Goal: Transaction & Acquisition: Purchase product/service

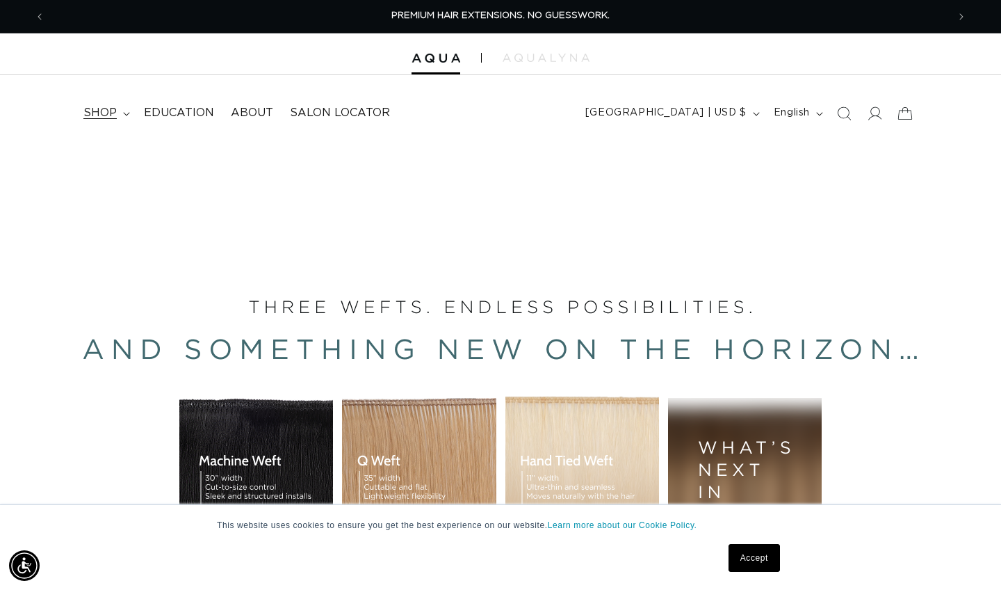
click at [125, 109] on summary "shop" at bounding box center [105, 112] width 61 height 31
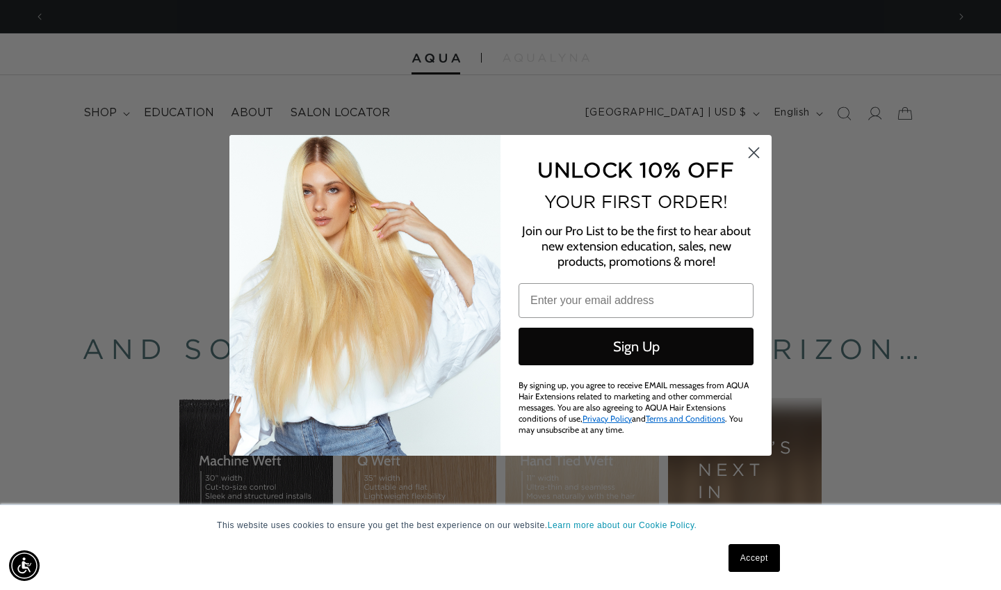
scroll to position [0, 1805]
click at [677, 154] on circle "Close dialog" at bounding box center [754, 151] width 23 height 23
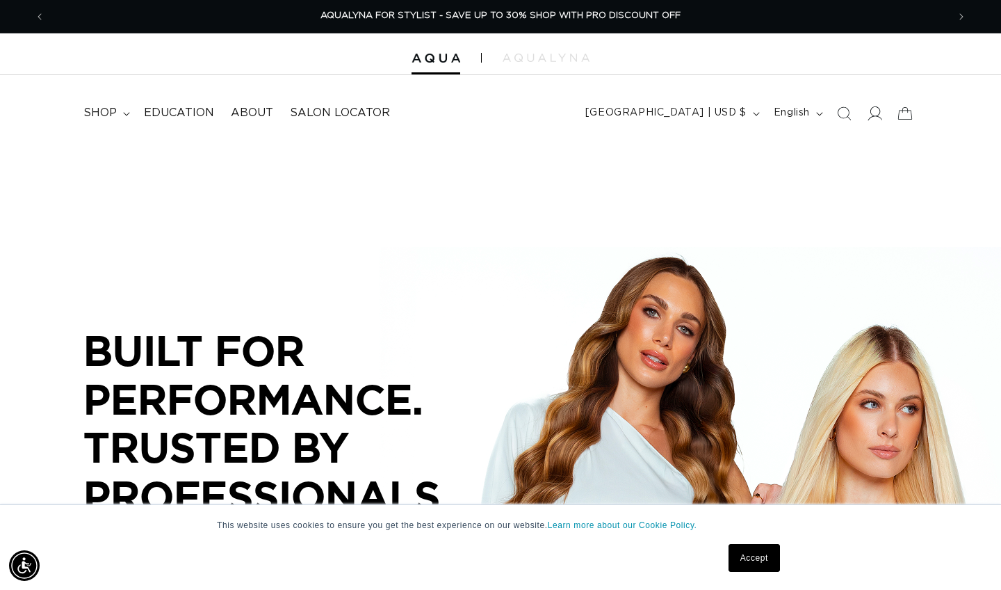
click at [677, 109] on icon at bounding box center [874, 113] width 15 height 15
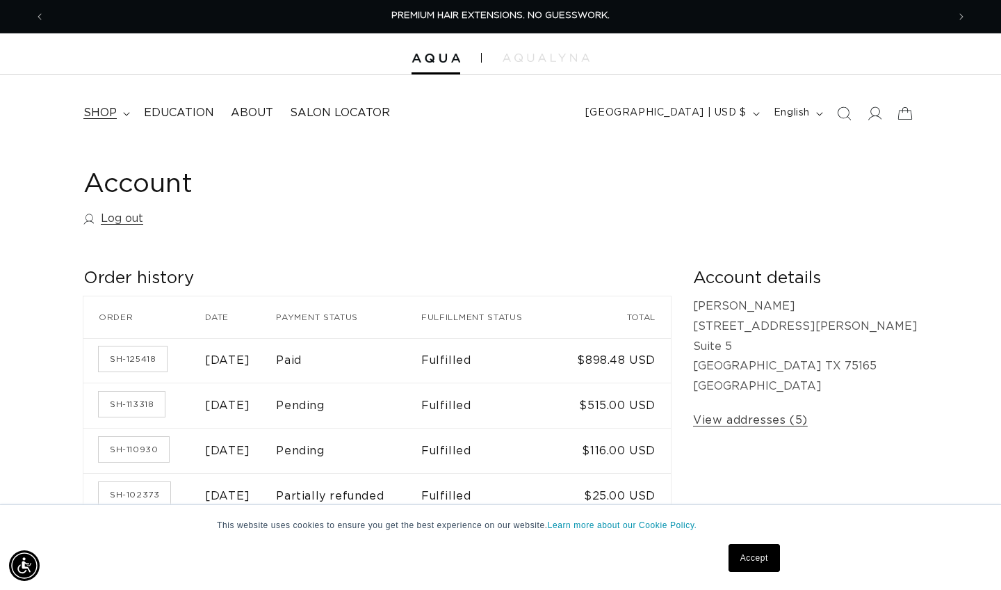
click at [112, 108] on span "shop" at bounding box center [99, 113] width 33 height 15
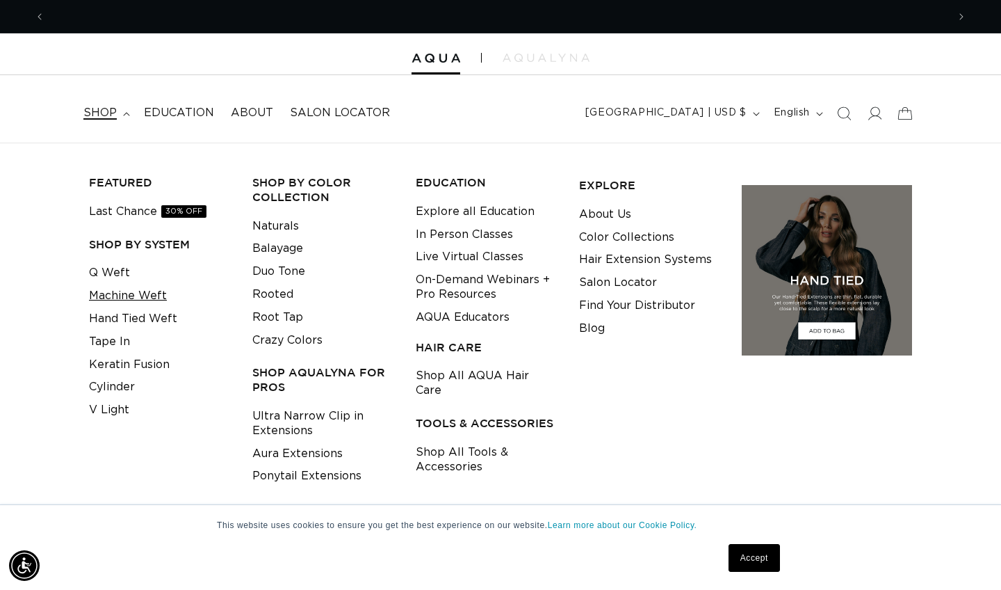
scroll to position [0, 903]
click at [121, 294] on link "Machine Weft" at bounding box center [128, 295] width 78 height 23
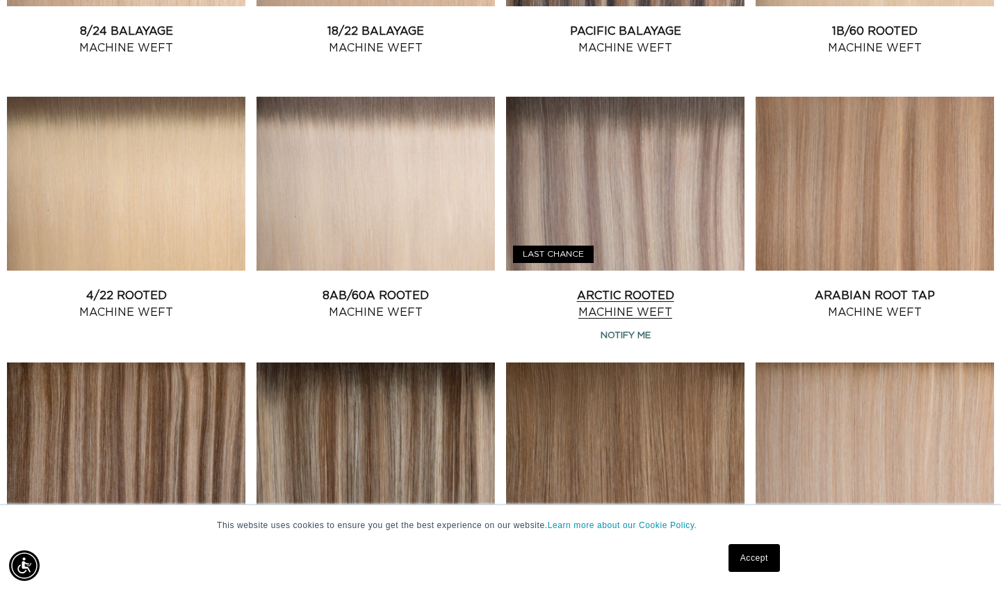
scroll to position [0, 903]
click at [699, 287] on link "Arctic Rooted Machine Weft" at bounding box center [625, 303] width 239 height 33
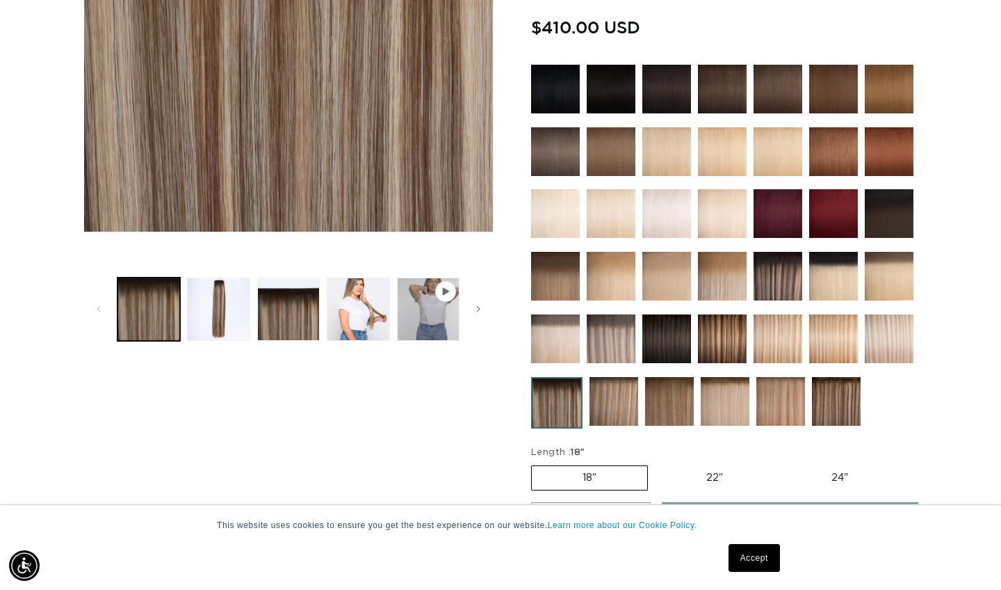
scroll to position [0, 903]
click at [345, 283] on button "Load image 4 in gallery view" at bounding box center [358, 308] width 63 height 63
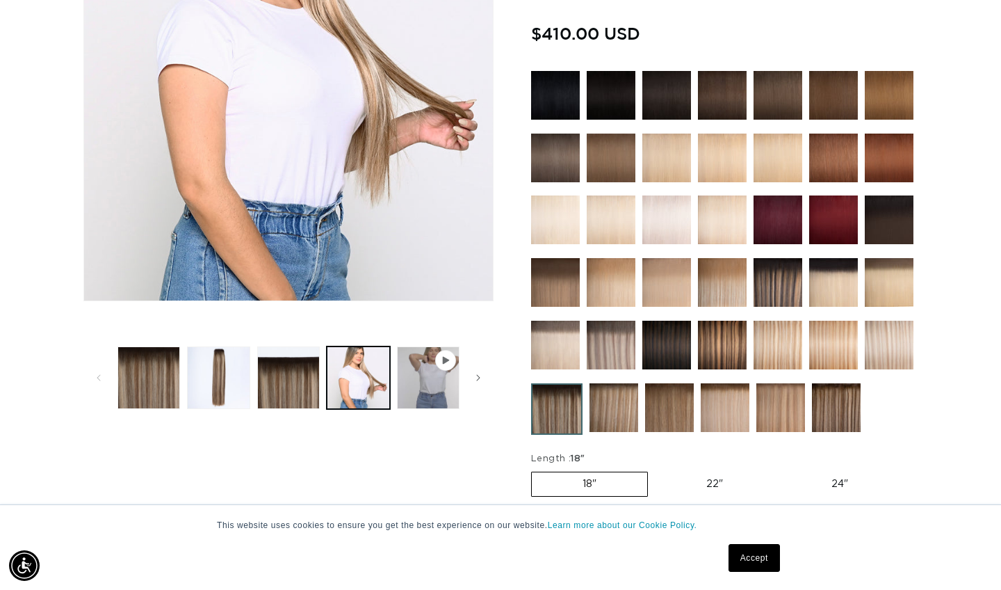
scroll to position [488, 0]
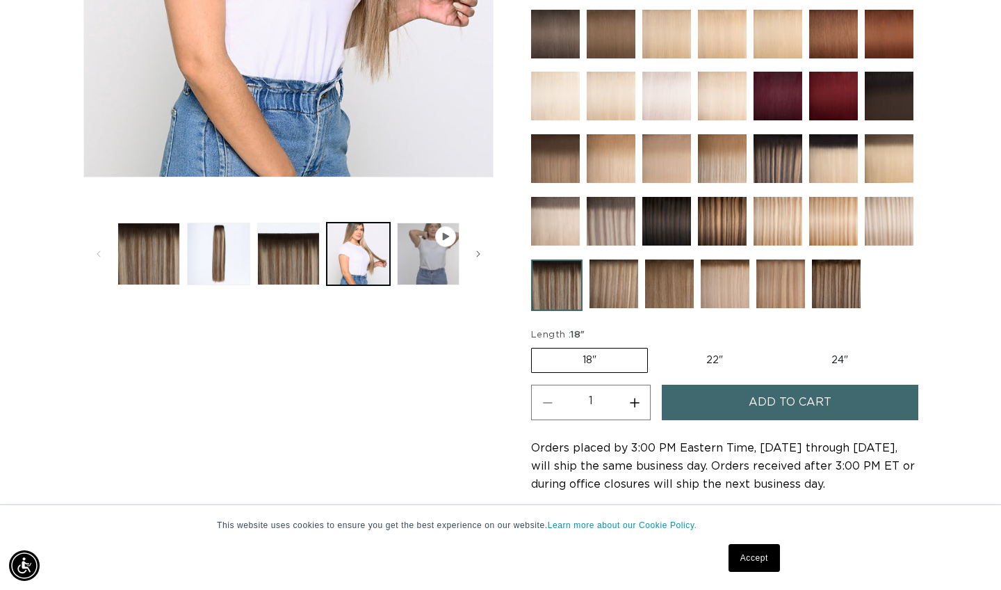
click at [894, 210] on img at bounding box center [889, 221] width 49 height 49
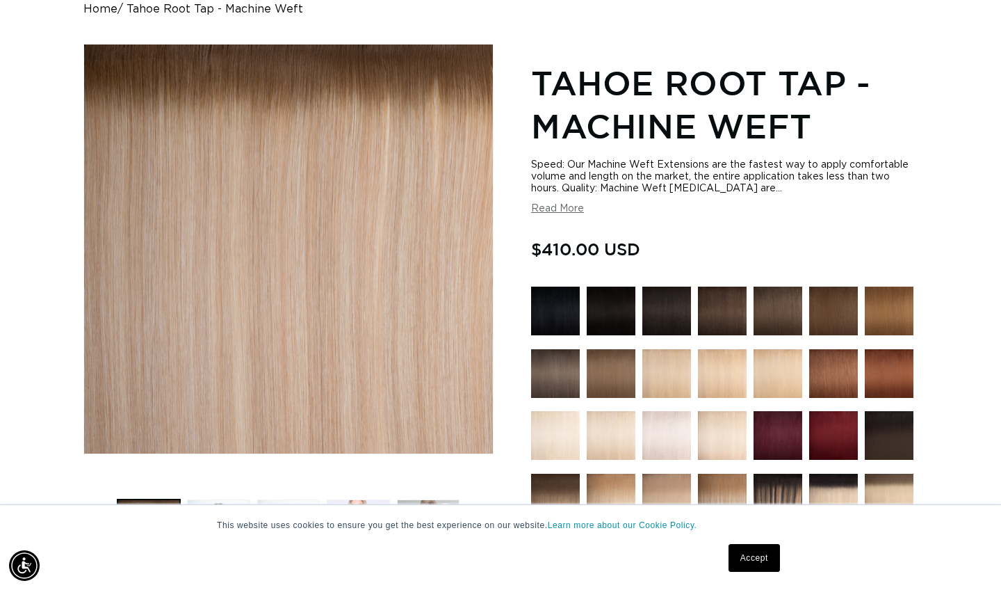
scroll to position [0, 903]
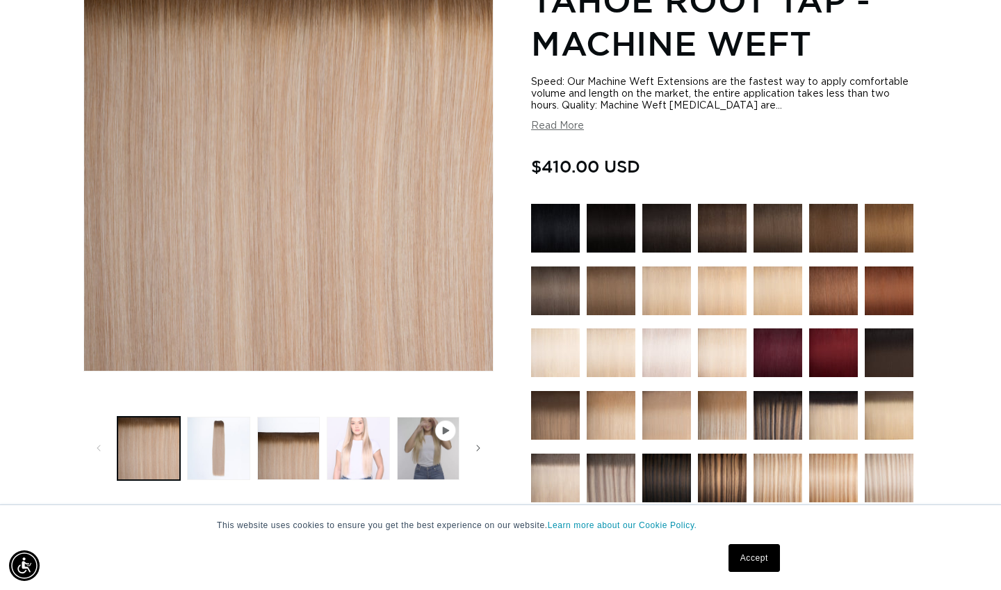
click at [358, 457] on button "Load image 4 in gallery view" at bounding box center [358, 448] width 63 height 63
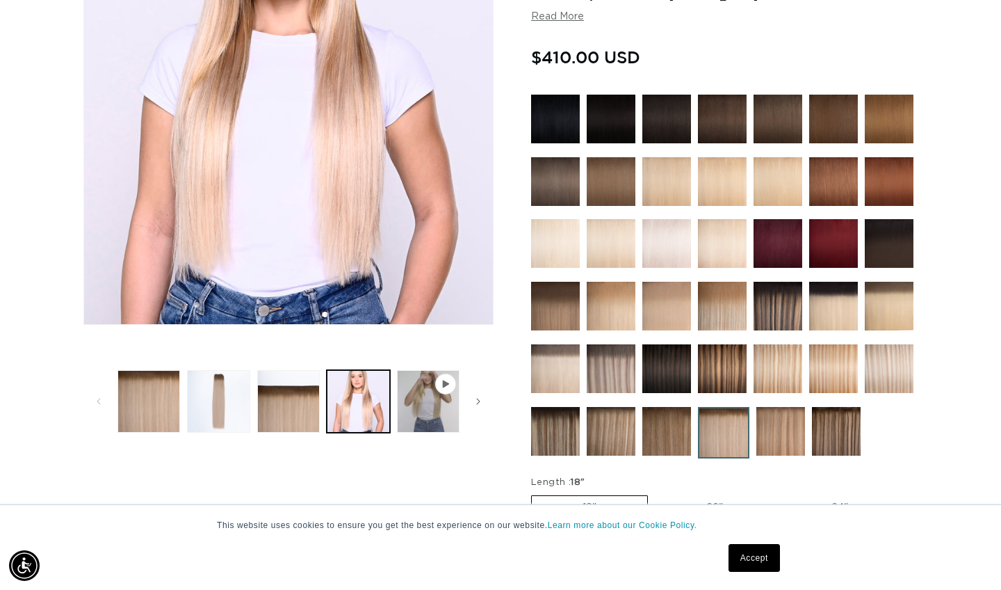
click at [905, 353] on img at bounding box center [889, 368] width 49 height 49
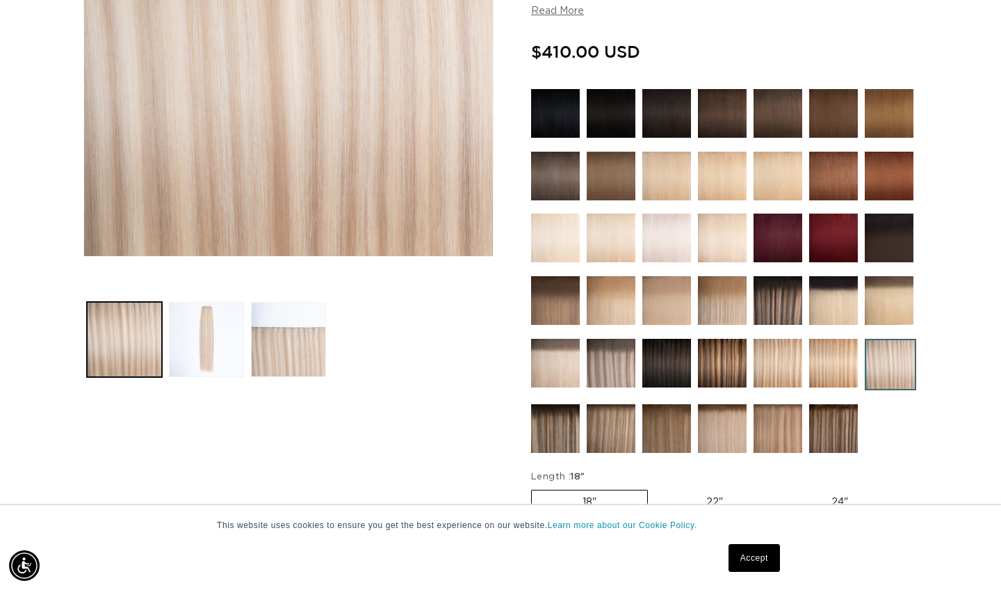
scroll to position [347, 0]
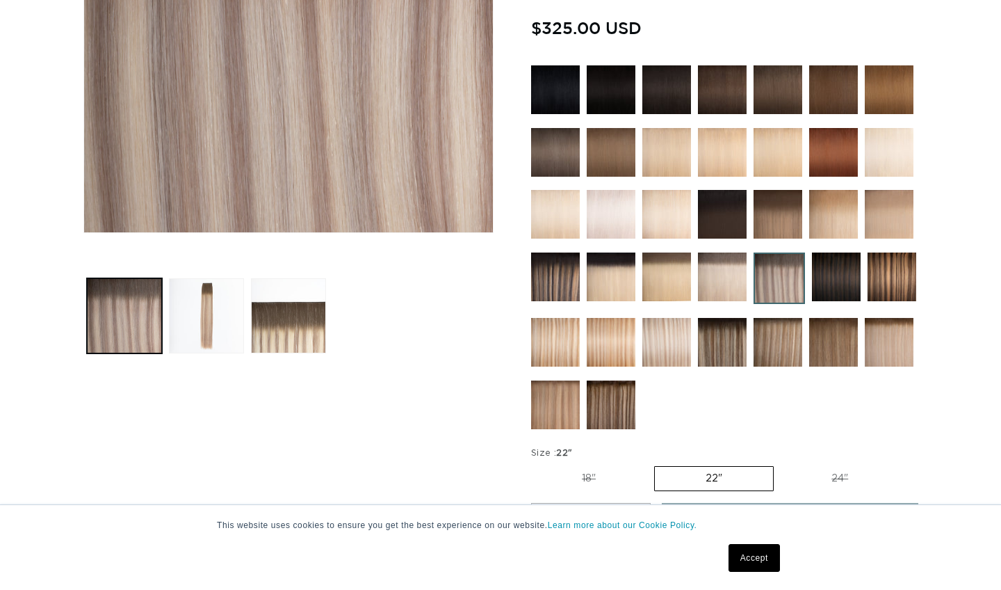
scroll to position [406, 0]
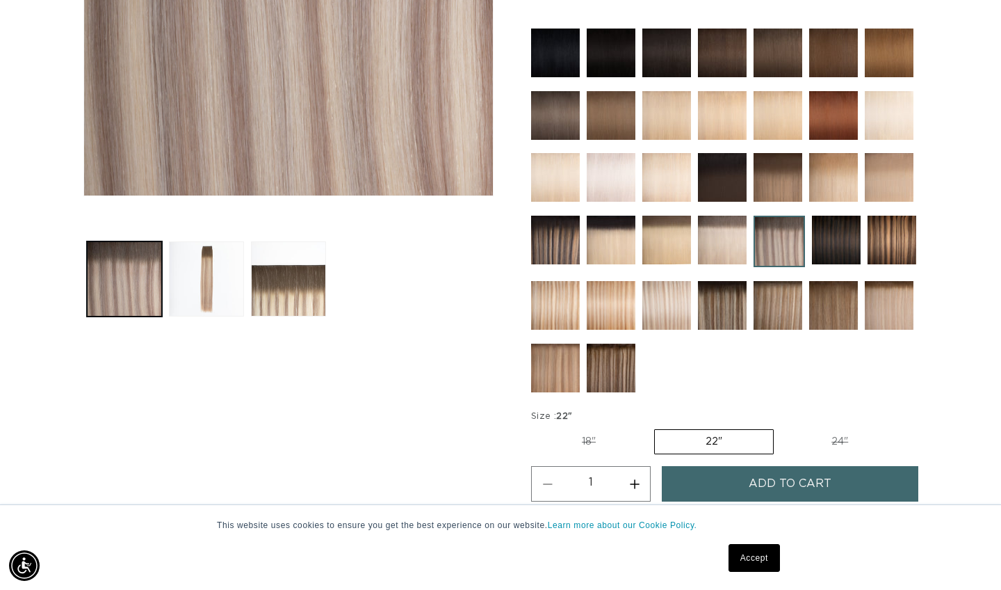
click at [707, 444] on label "22" Variant sold out or unavailable" at bounding box center [714, 441] width 120 height 25
click at [654, 427] on input "22" Variant sold out or unavailable" at bounding box center [654, 426] width 1 height 1
click at [642, 484] on button "Increase quantity for Arctic Rooted - Q Weft" at bounding box center [634, 483] width 31 height 35
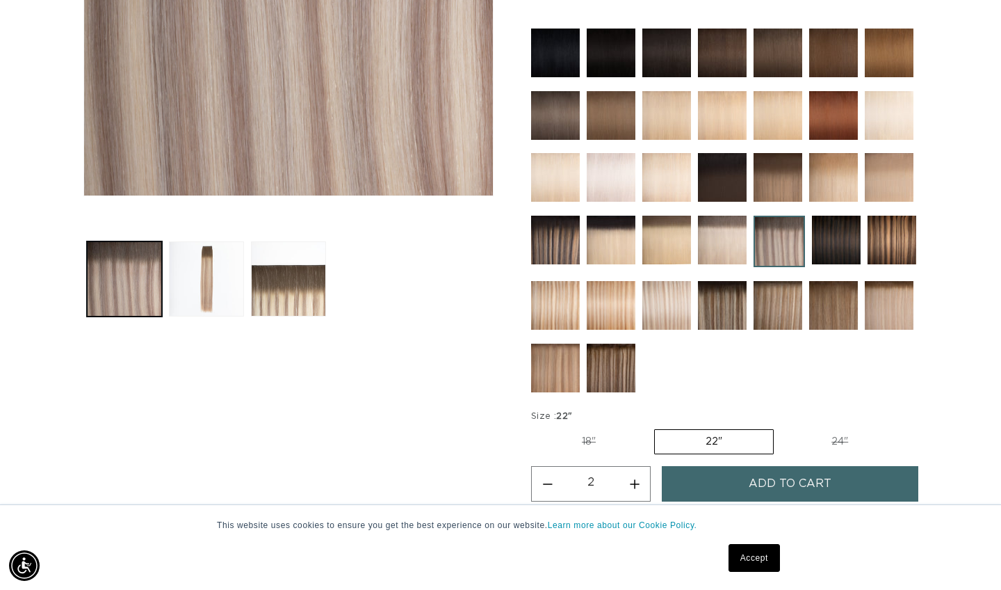
type input "3"
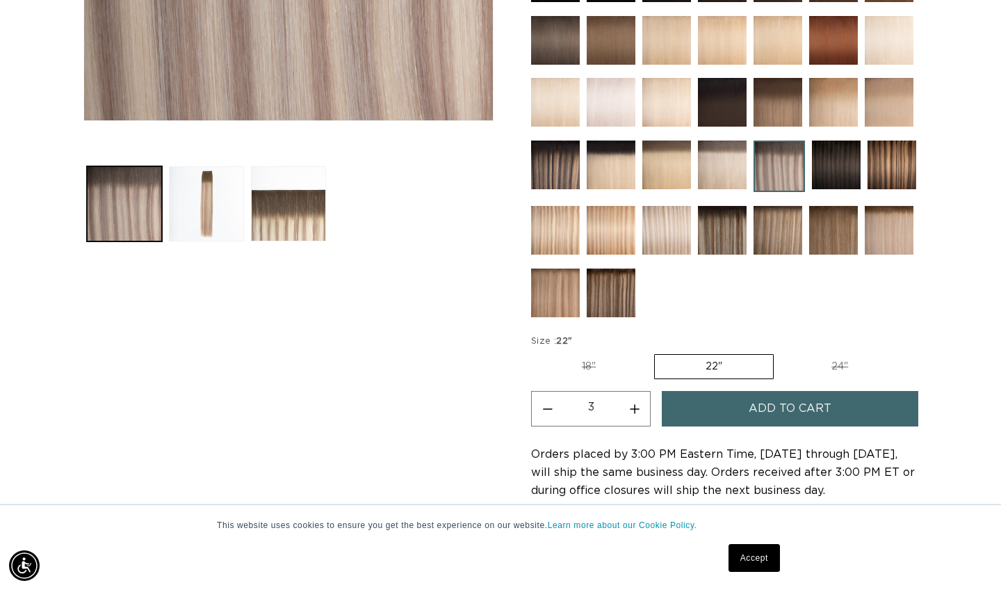
scroll to position [492, 0]
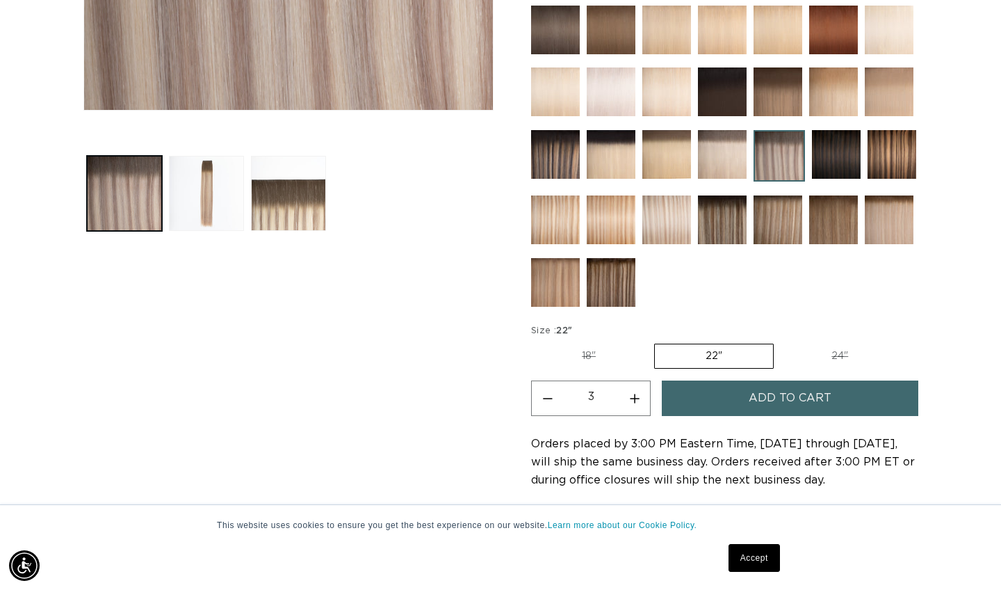
click at [739, 400] on button "Add to cart" at bounding box center [790, 397] width 257 height 35
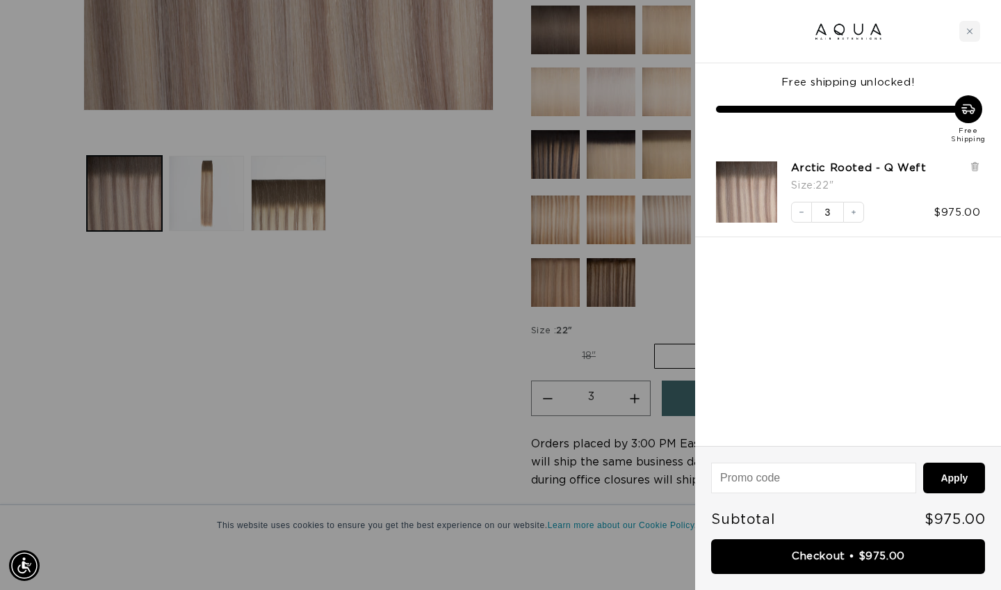
scroll to position [0, 1805]
click at [971, 28] on icon "Close cart" at bounding box center [970, 31] width 7 height 7
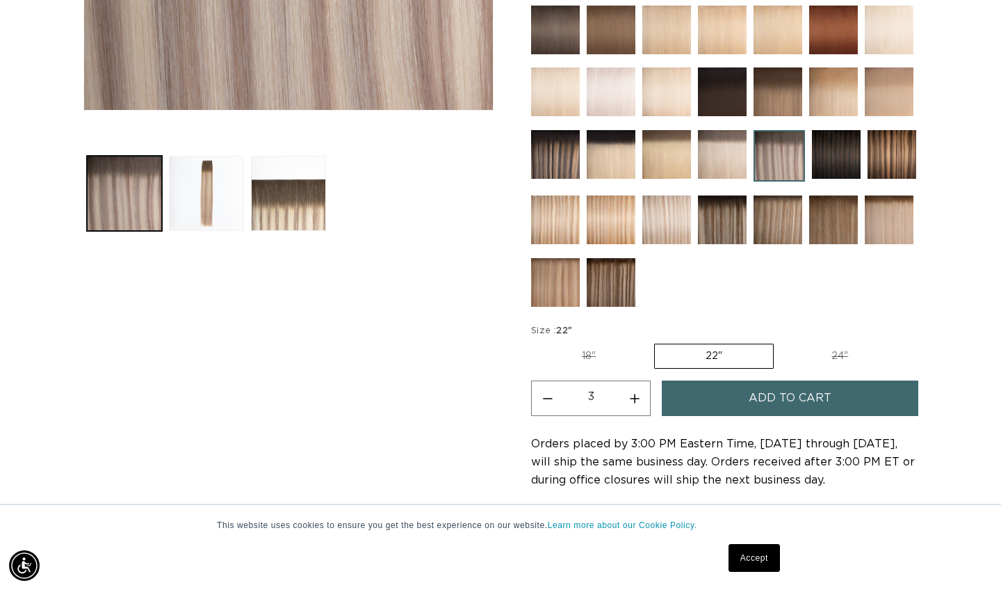
scroll to position [0, 903]
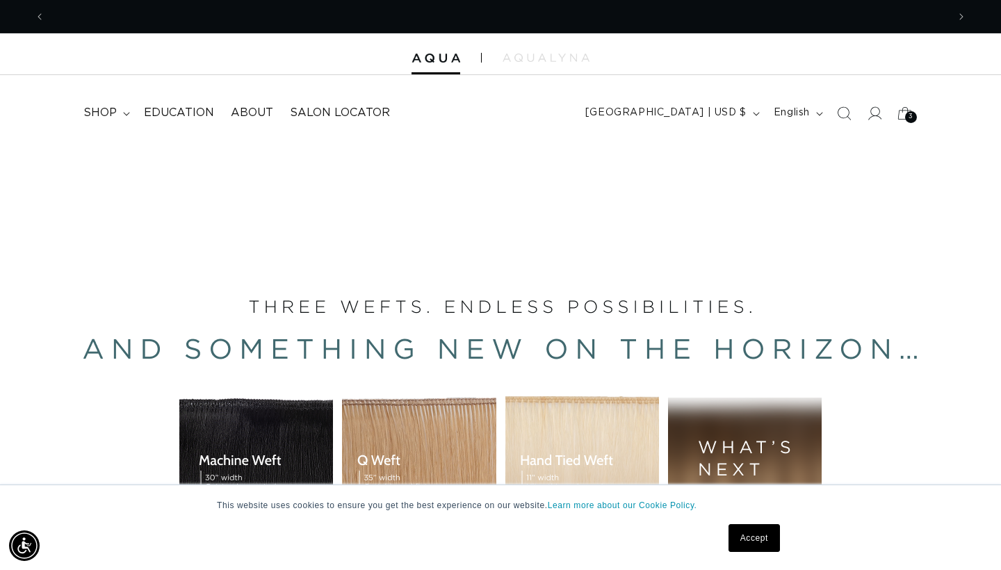
scroll to position [0, 903]
click at [903, 118] on icon at bounding box center [905, 113] width 33 height 33
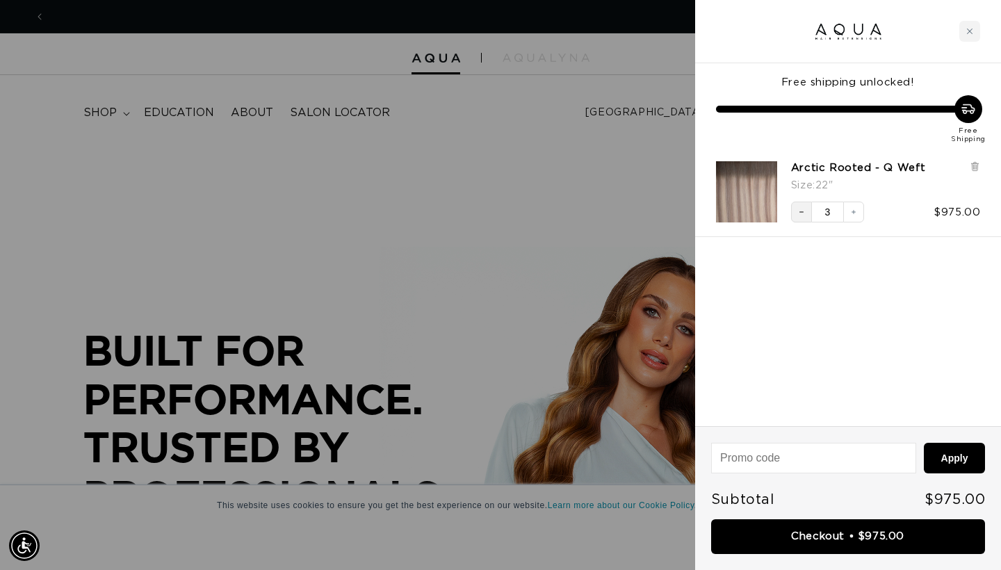
scroll to position [0, 1805]
click at [803, 208] on icon "Decrease quantity" at bounding box center [802, 212] width 8 height 8
click at [803, 208] on div "Decrease quantity" at bounding box center [802, 212] width 9 height 9
click at [821, 199] on div "Decrease quantity 2 Increase quantity $650.00" at bounding box center [879, 205] width 203 height 35
click at [807, 204] on button "Decrease quantity" at bounding box center [801, 212] width 21 height 21
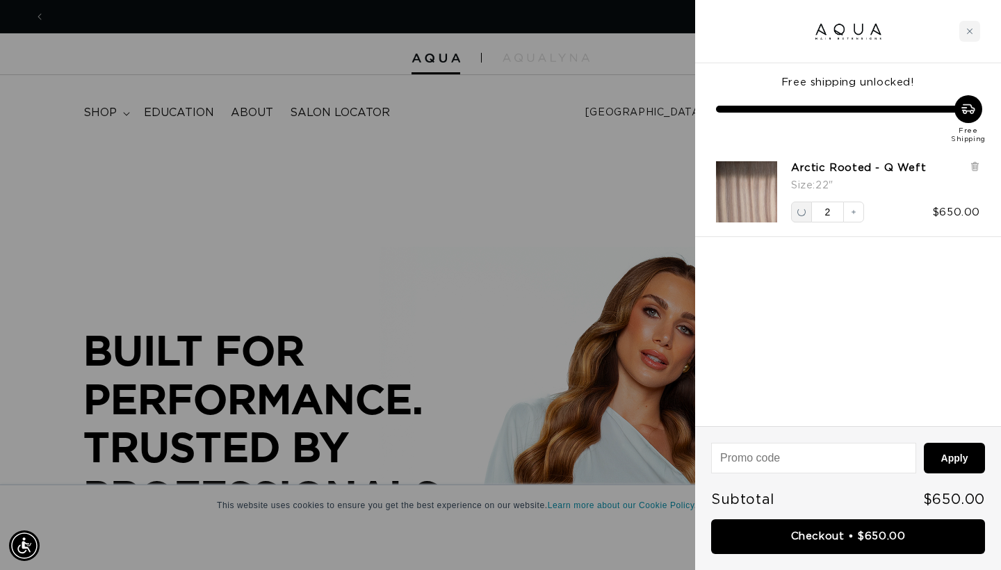
scroll to position [0, 0]
click at [976, 162] on icon at bounding box center [975, 165] width 3 height 7
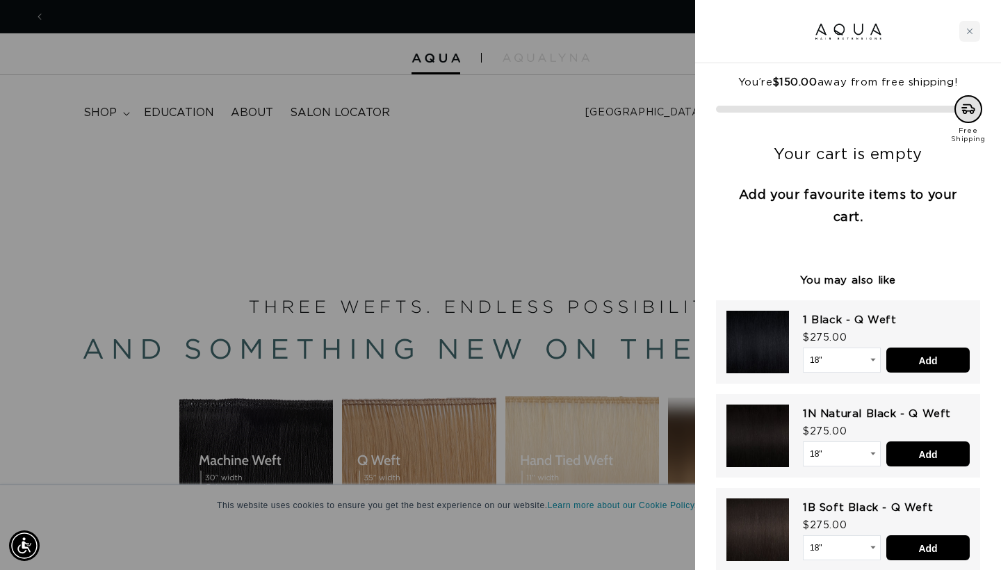
scroll to position [0, 903]
click at [606, 168] on div at bounding box center [500, 285] width 1001 height 570
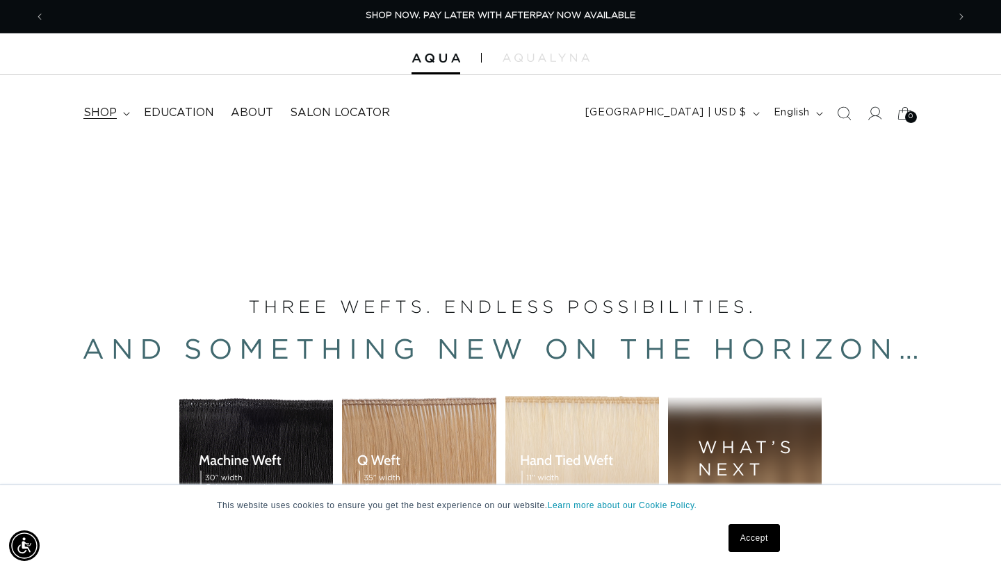
click at [99, 115] on span "shop" at bounding box center [99, 113] width 33 height 15
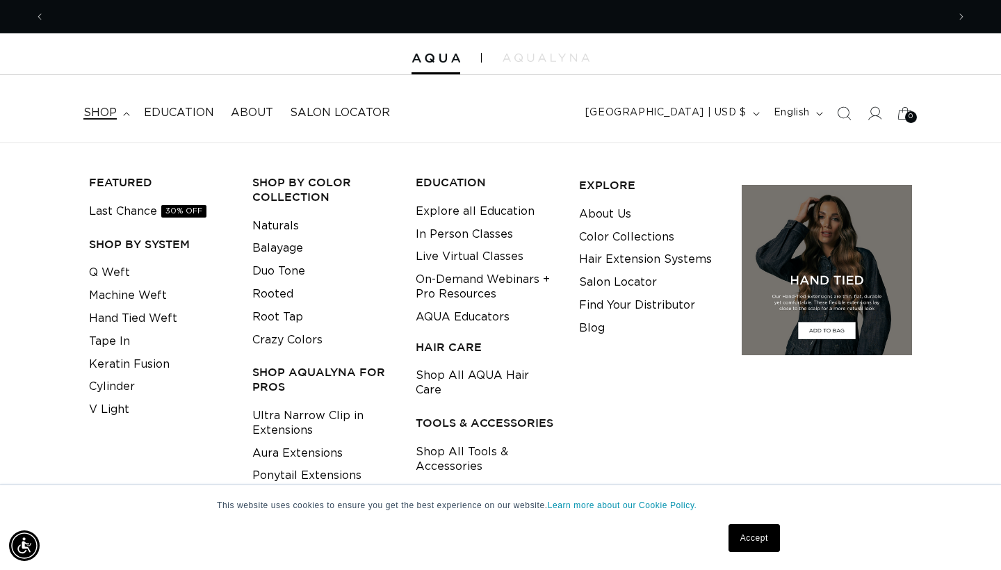
scroll to position [0, 1805]
click at [124, 291] on link "Machine Weft" at bounding box center [128, 295] width 78 height 23
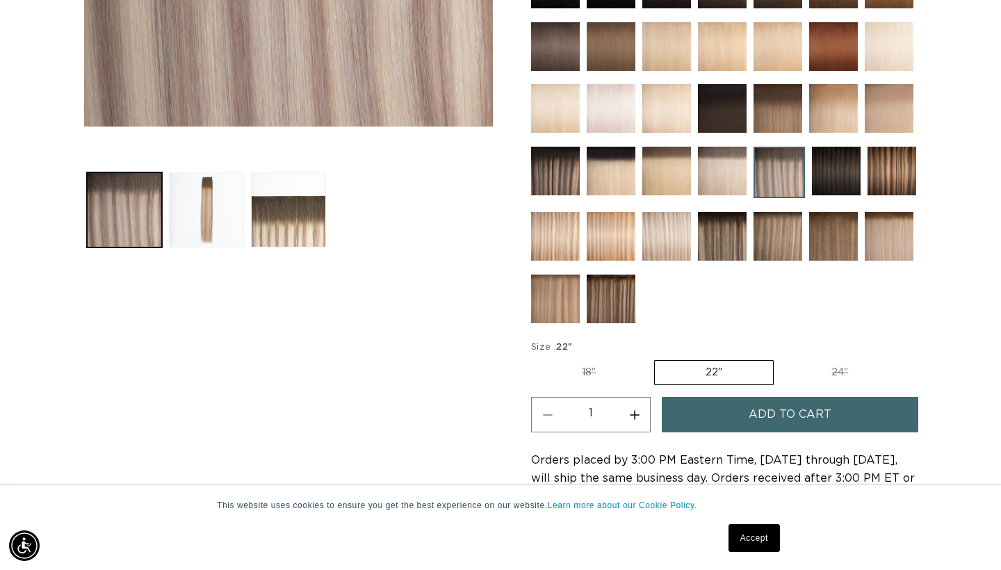
scroll to position [499, 0]
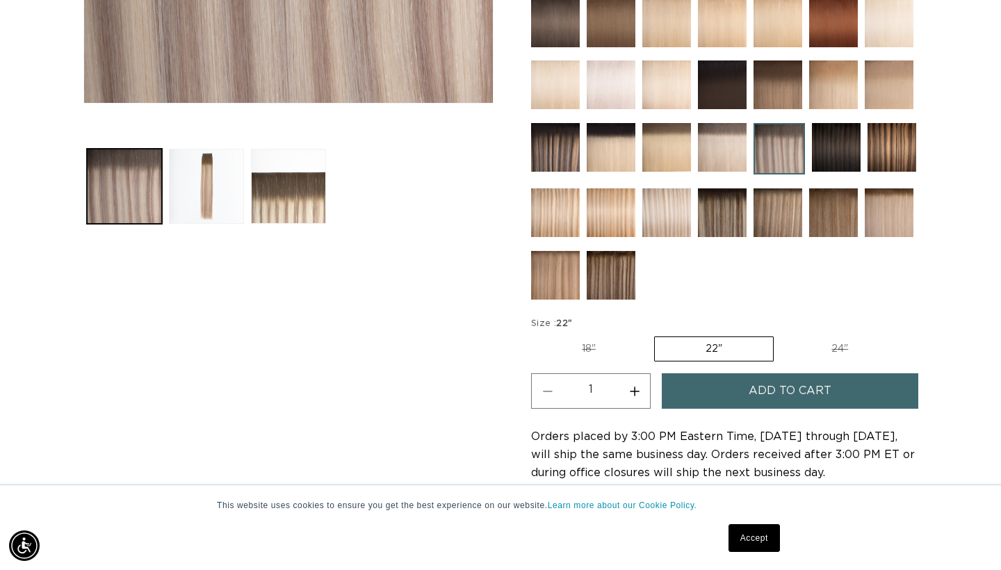
click at [676, 352] on label "22" Variant sold out or unavailable" at bounding box center [714, 349] width 120 height 25
click at [654, 335] on input "22" Variant sold out or unavailable" at bounding box center [654, 334] width 1 height 1
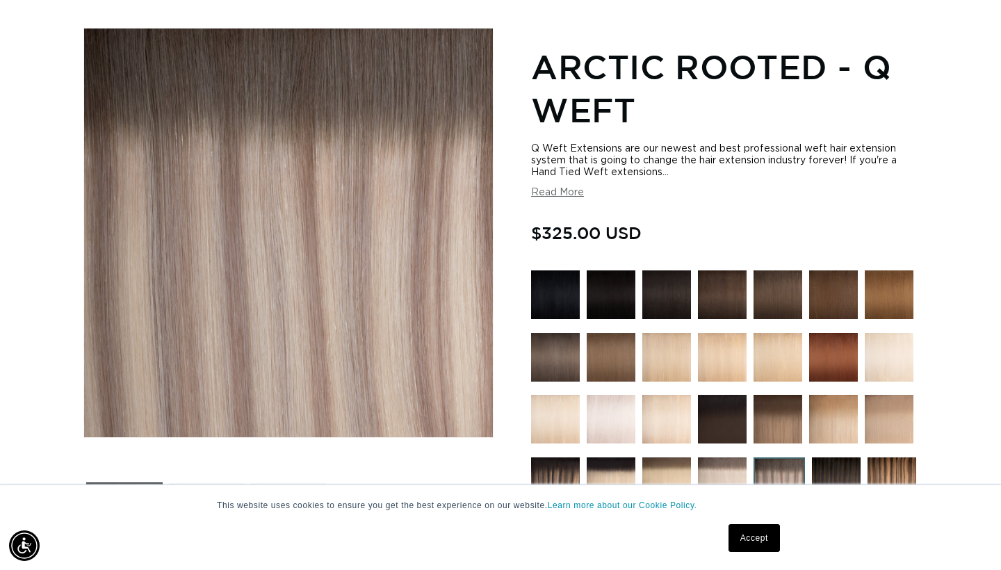
scroll to position [81, 0]
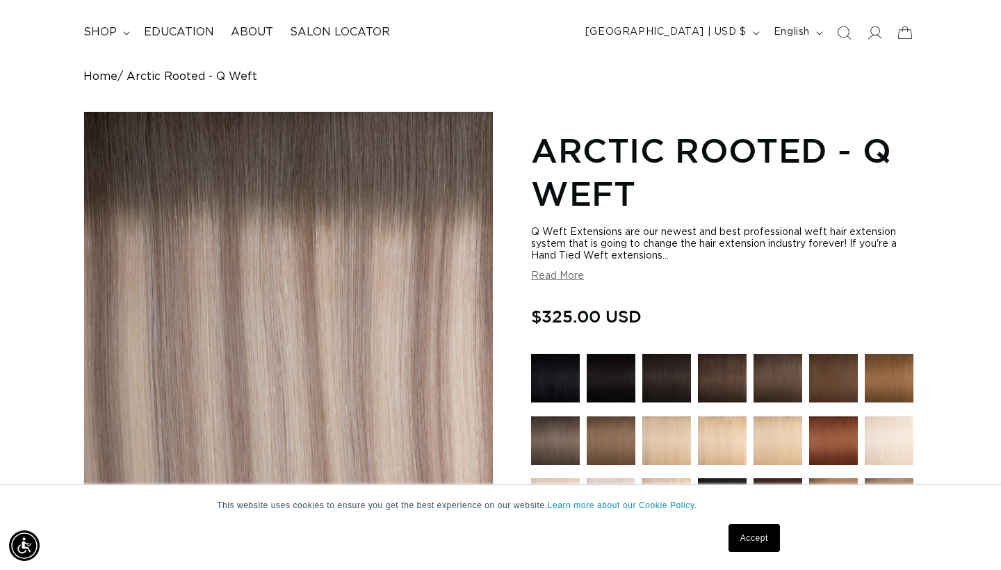
click at [569, 279] on button "Read More" at bounding box center [557, 277] width 53 height 12
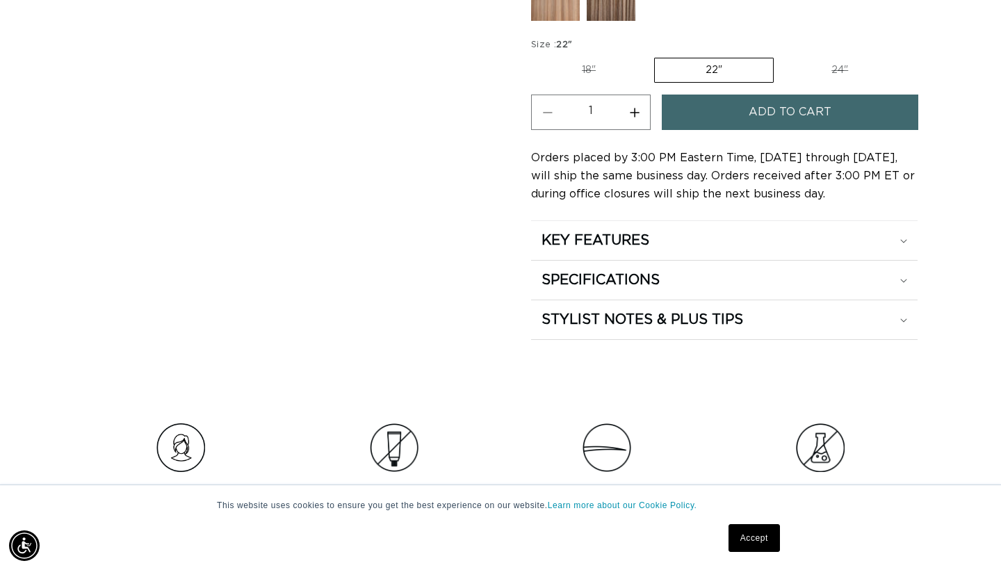
scroll to position [1138, 0]
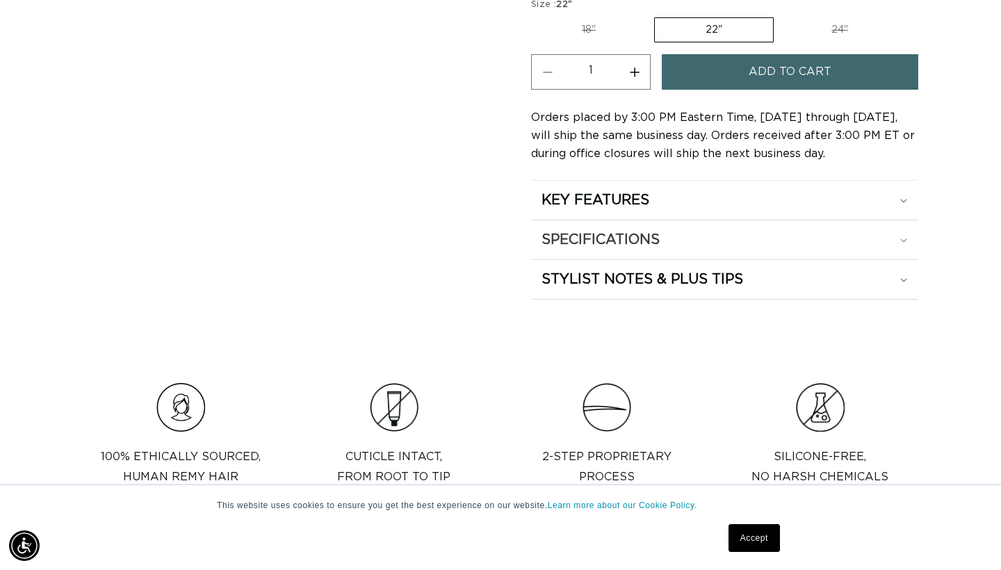
click at [752, 259] on summary "SPECIFICATIONS" at bounding box center [724, 239] width 387 height 39
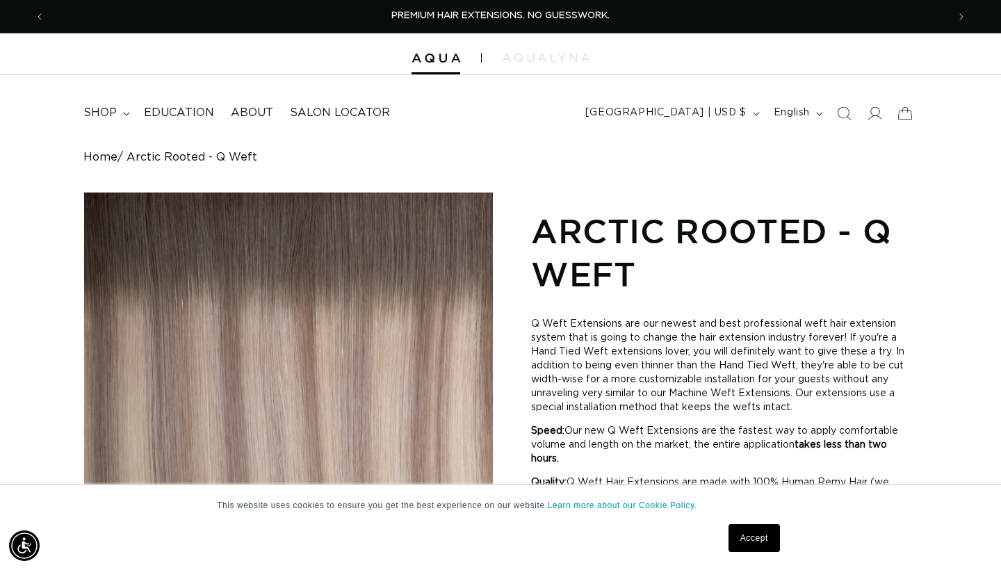
scroll to position [0, 0]
click at [94, 115] on span "shop" at bounding box center [99, 113] width 33 height 15
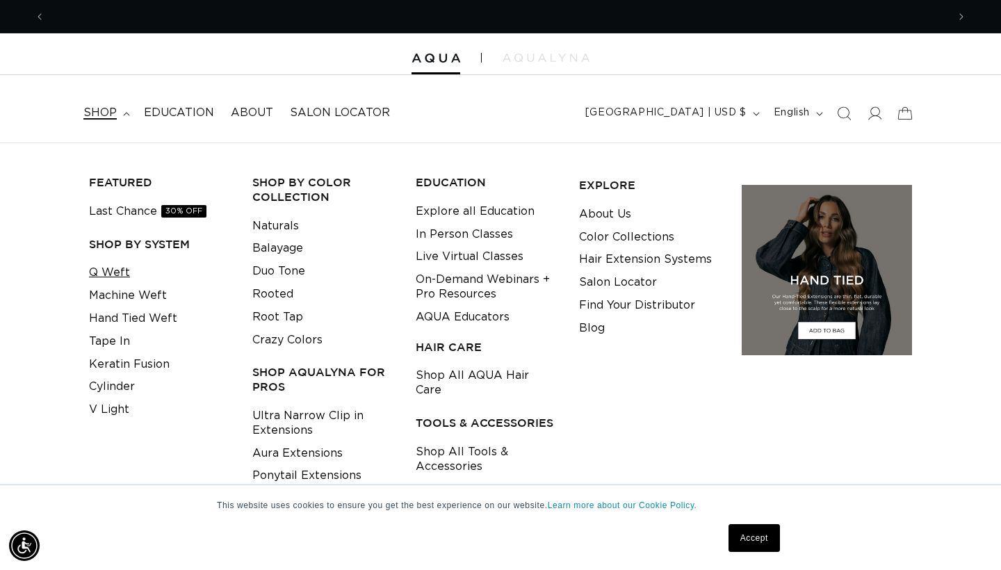
scroll to position [0, 903]
click at [113, 288] on link "Machine Weft" at bounding box center [128, 295] width 78 height 23
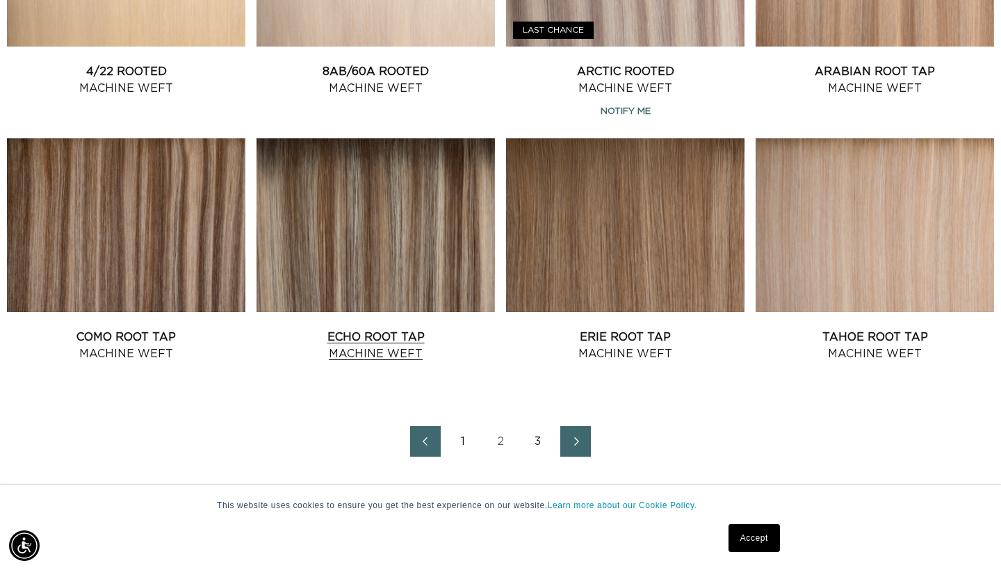
scroll to position [0, 1805]
click at [573, 446] on icon "Next page" at bounding box center [576, 442] width 18 height 10
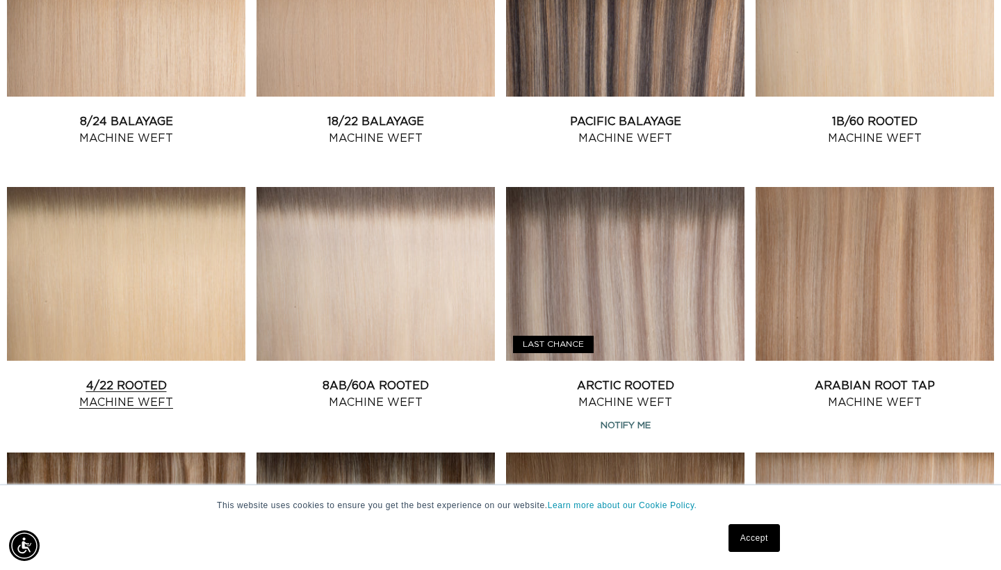
scroll to position [1209, 1]
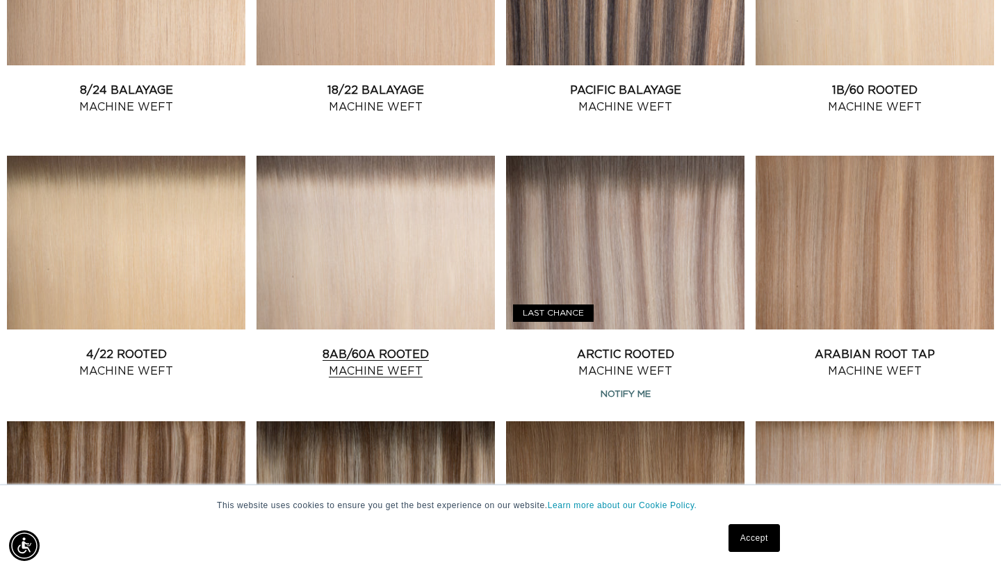
click at [371, 346] on link "8AB/60A Rooted Machine Weft" at bounding box center [376, 362] width 239 height 33
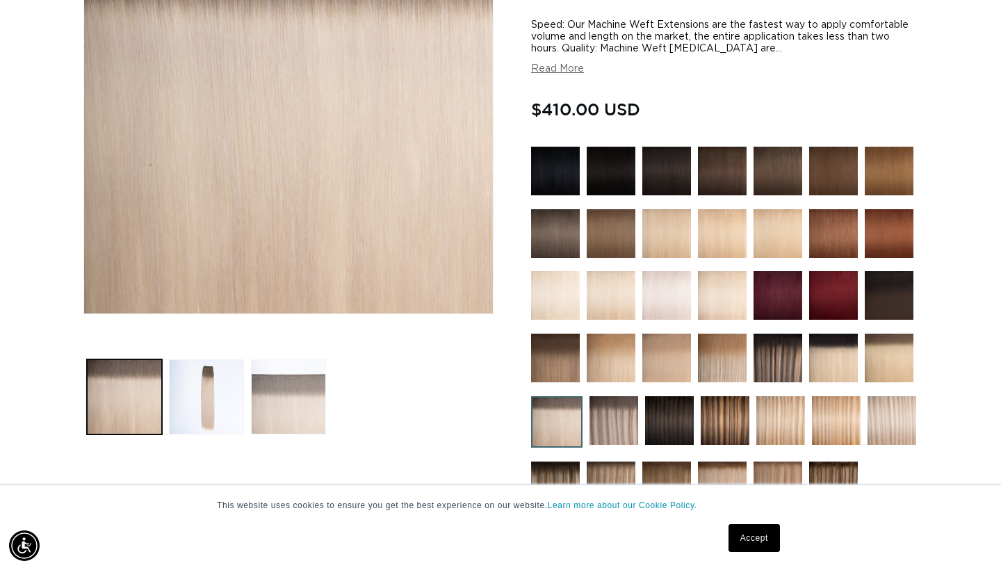
scroll to position [289, 0]
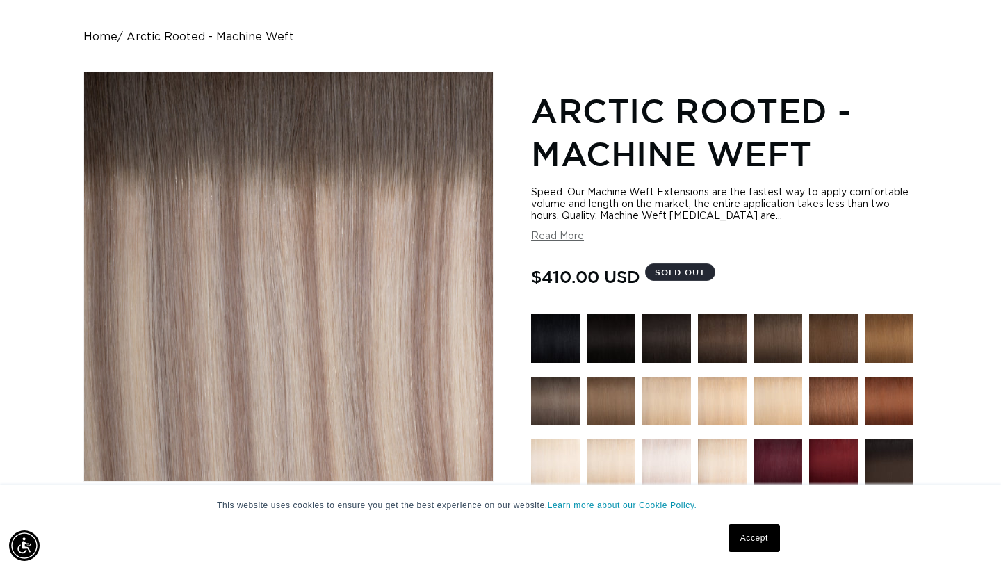
scroll to position [179, 0]
